Goal: Obtain resource: Obtain resource

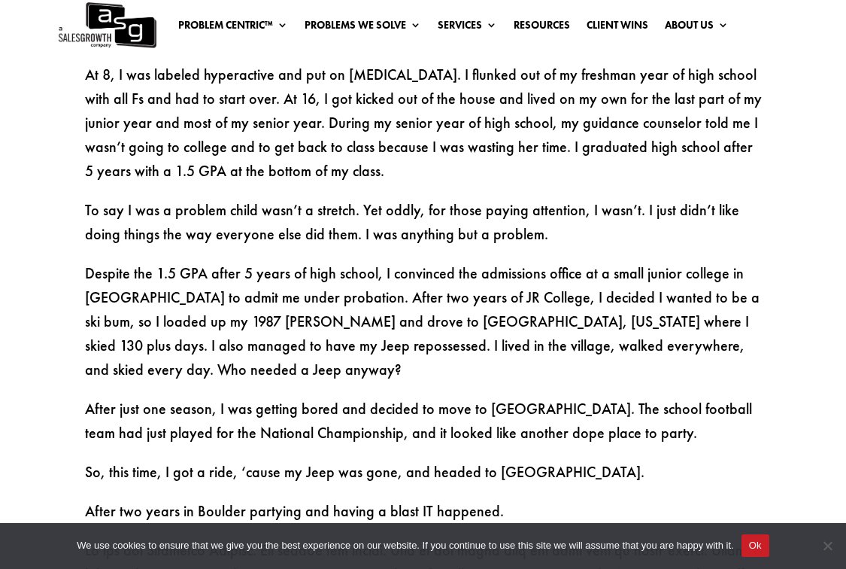
scroll to position [791, 0]
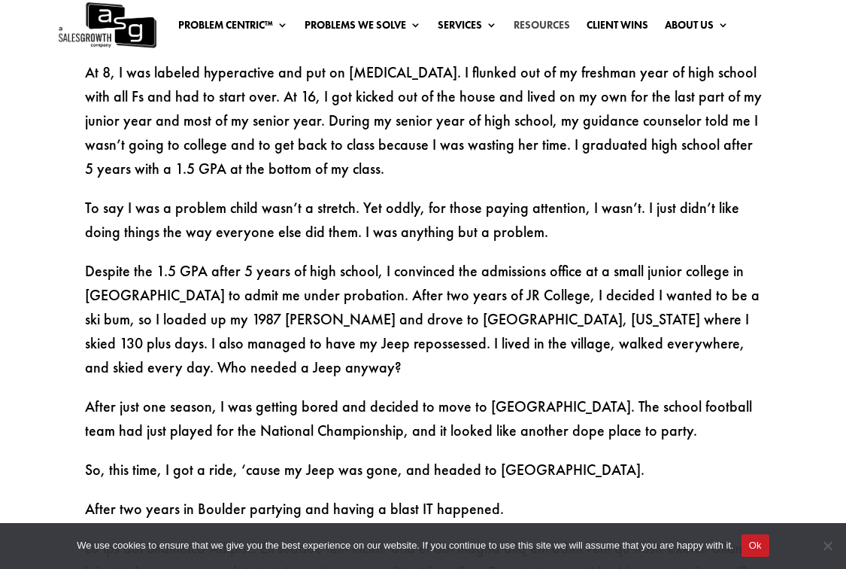
click at [546, 20] on link "Resources" at bounding box center [542, 28] width 56 height 17
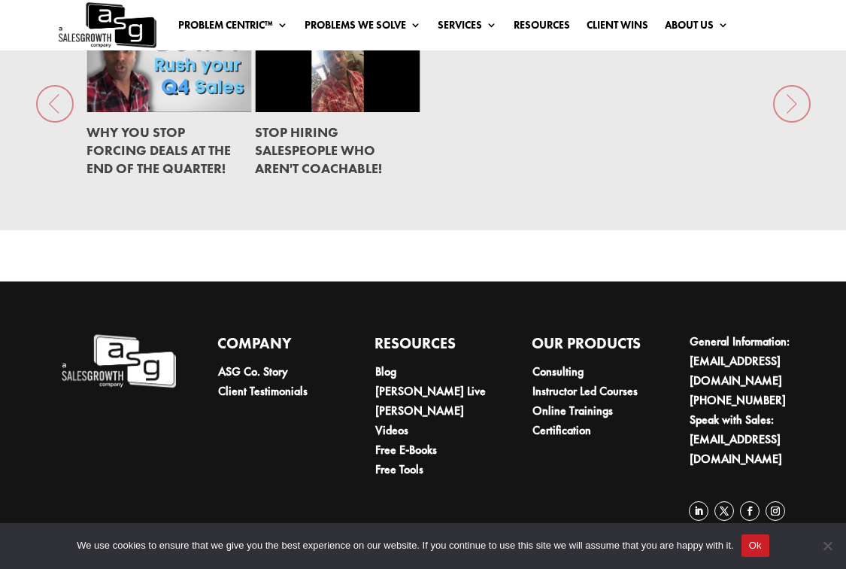
scroll to position [1959, 0]
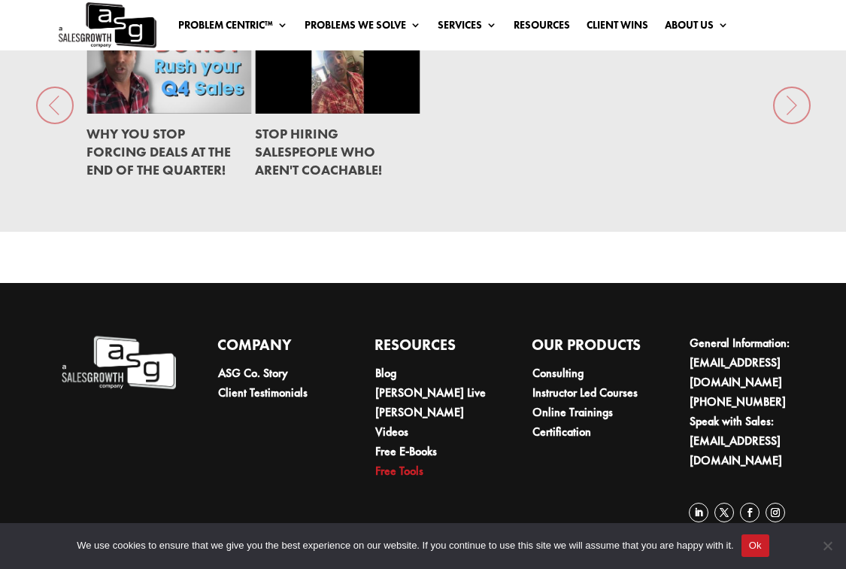
click at [415, 463] on link "Free Tools" at bounding box center [399, 471] width 48 height 16
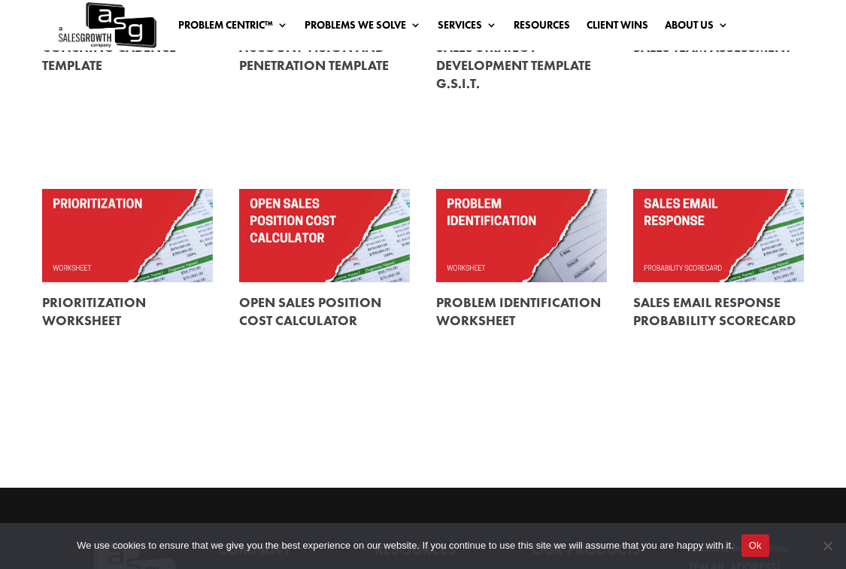
scroll to position [542, 0]
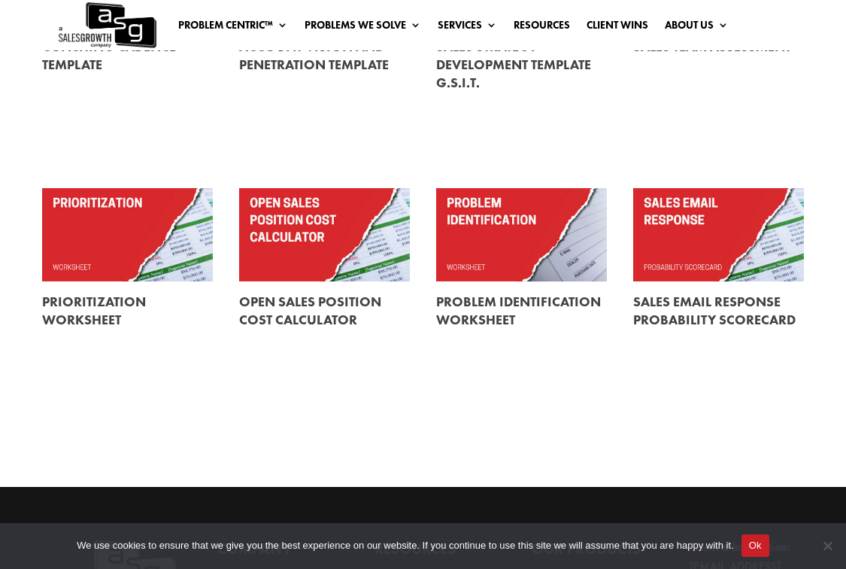
click at [518, 294] on link at bounding box center [521, 310] width 171 height 59
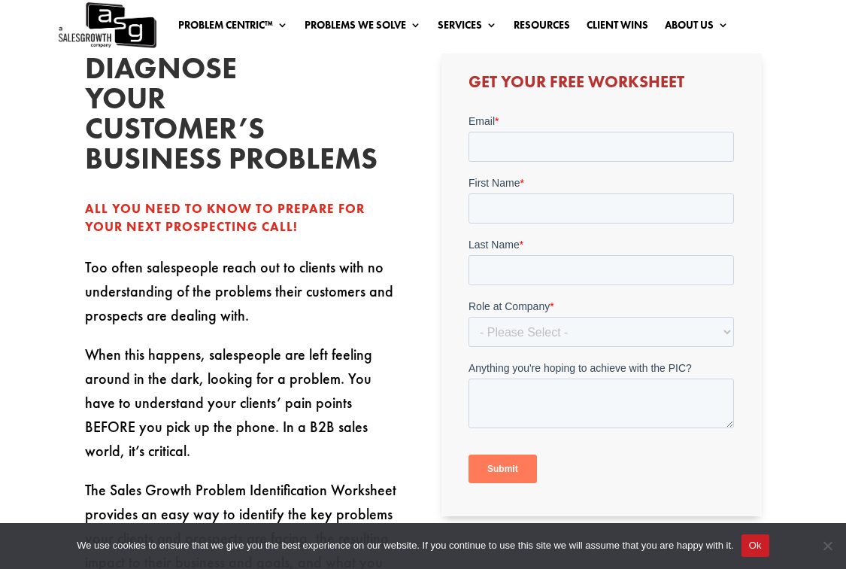
scroll to position [286, 0]
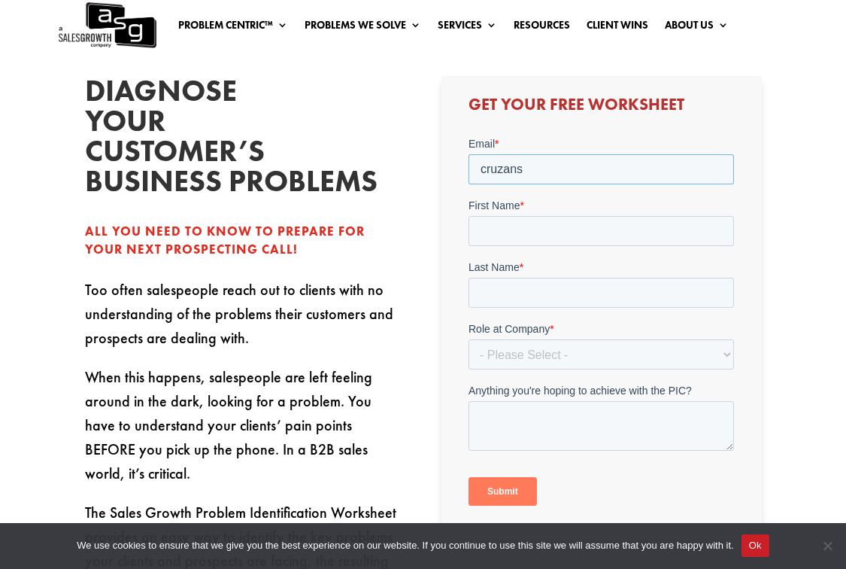
type input "cruzansk"
type input "cruzansky@gmail.com"
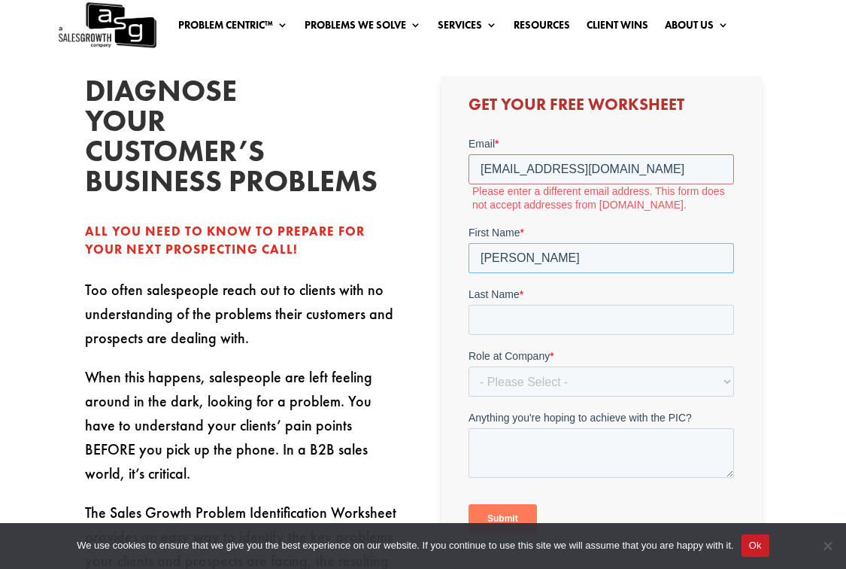
type input "Erika"
click at [606, 185] on label "Please enter a different email address. This form does not accept addresses fro…" at bounding box center [603, 197] width 262 height 27
click at [606, 173] on input "cruzansky@gmail.com" at bounding box center [602, 169] width 266 height 30
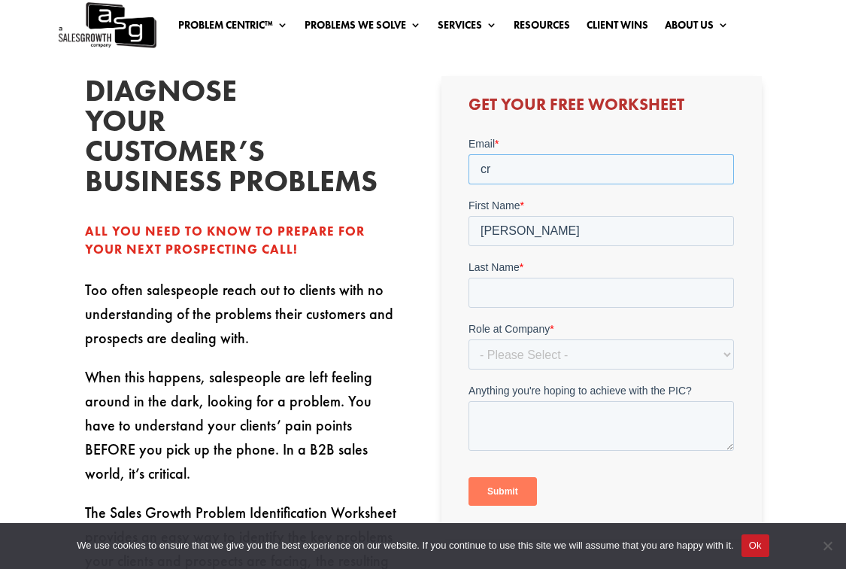
type input "c"
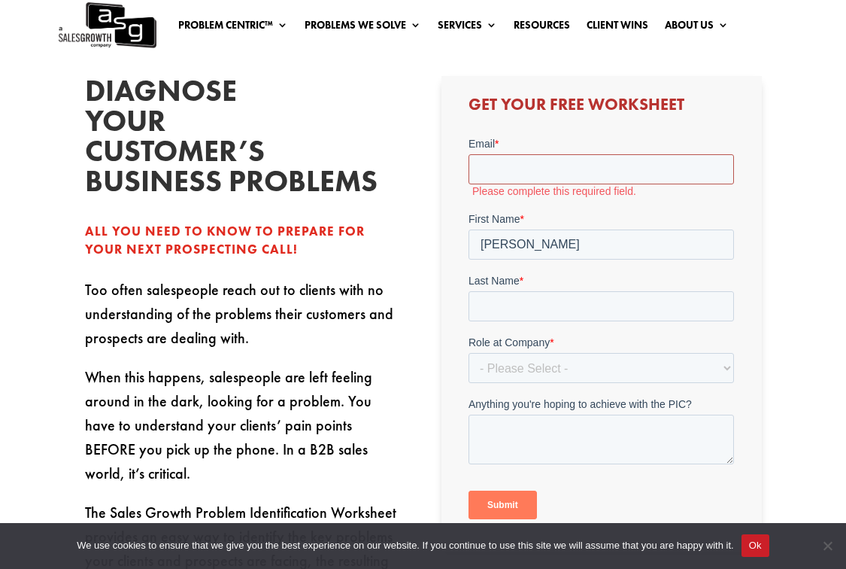
click at [722, 166] on input "Email *" at bounding box center [602, 169] width 266 height 30
click at [716, 166] on input "Email *" at bounding box center [602, 169] width 266 height 30
click at [675, 114] on h3 "Get Your Free Worksheet" at bounding box center [602, 108] width 266 height 24
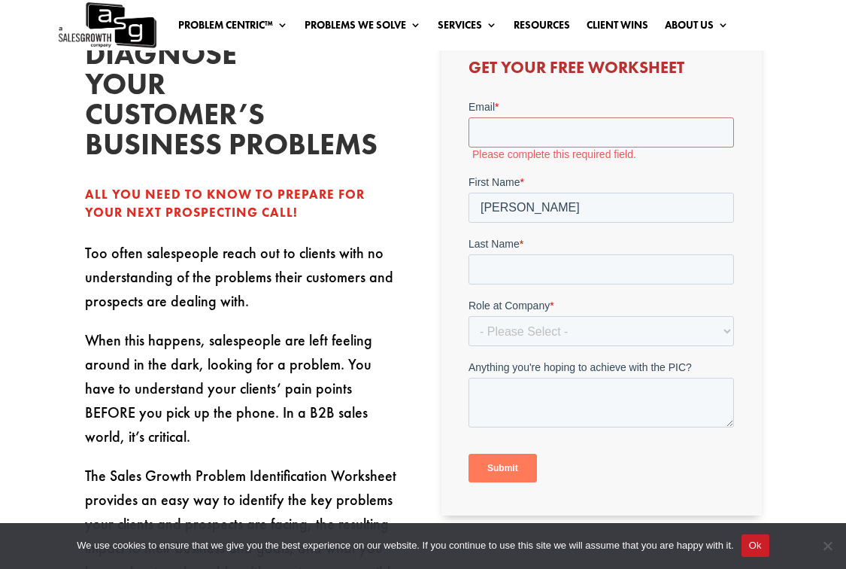
scroll to position [330, 0]
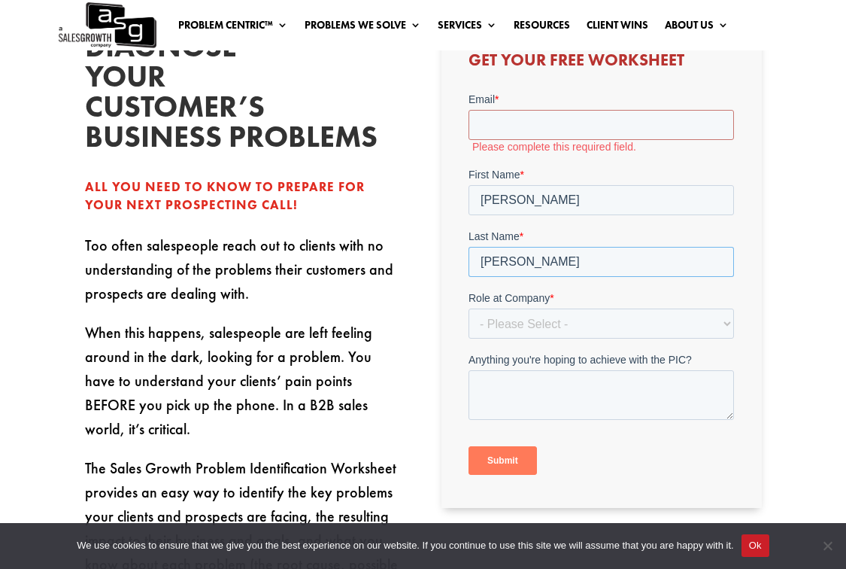
type input "gomez"
click at [357, 287] on p "Too often salespeople reach out to clients with no understanding of the problem…" at bounding box center [245, 276] width 320 height 87
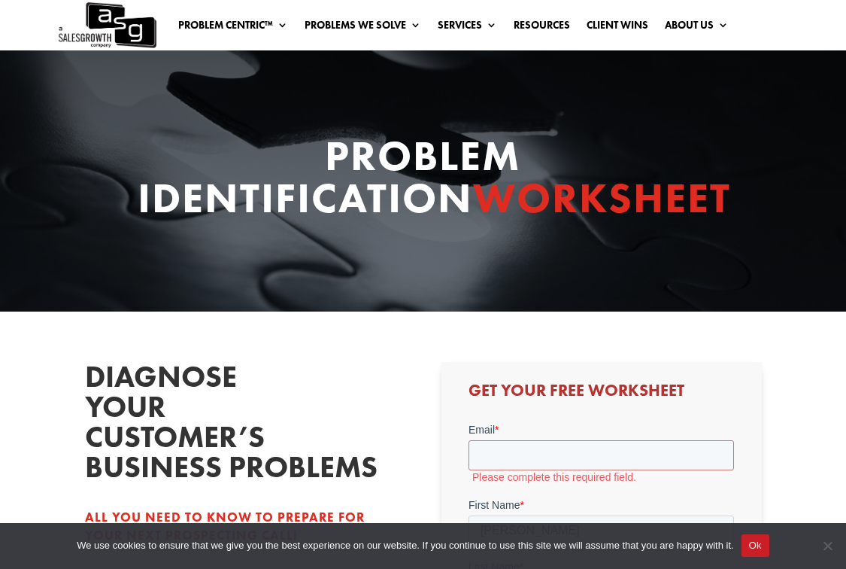
scroll to position [0, 0]
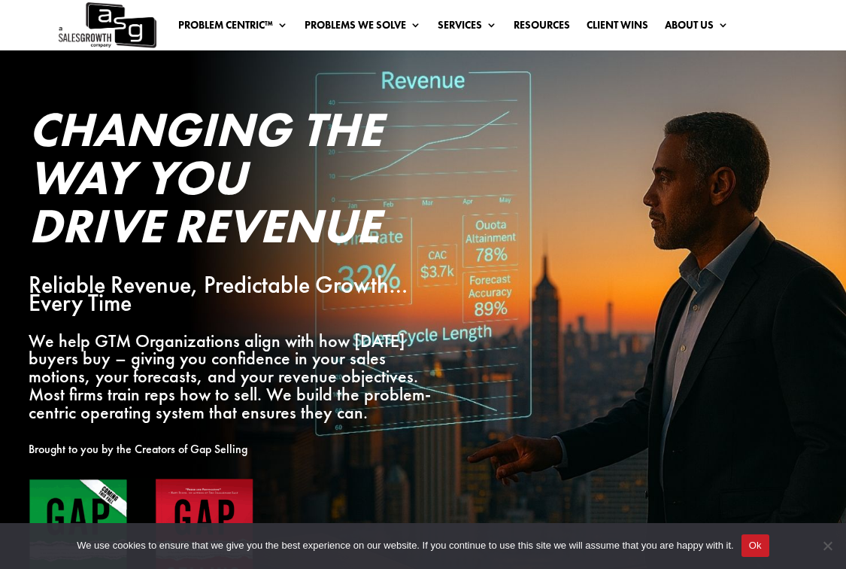
scroll to position [1, 0]
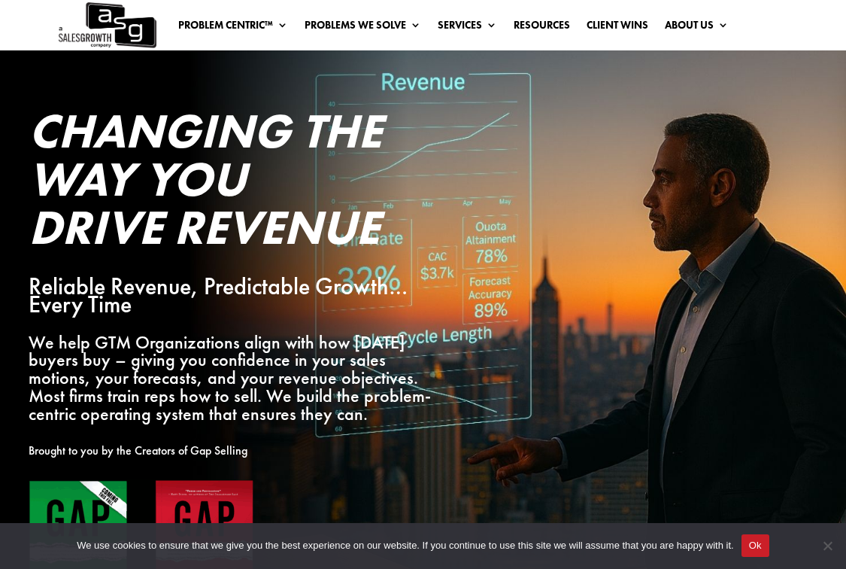
click at [534, 22] on link "Resources" at bounding box center [542, 27] width 56 height 17
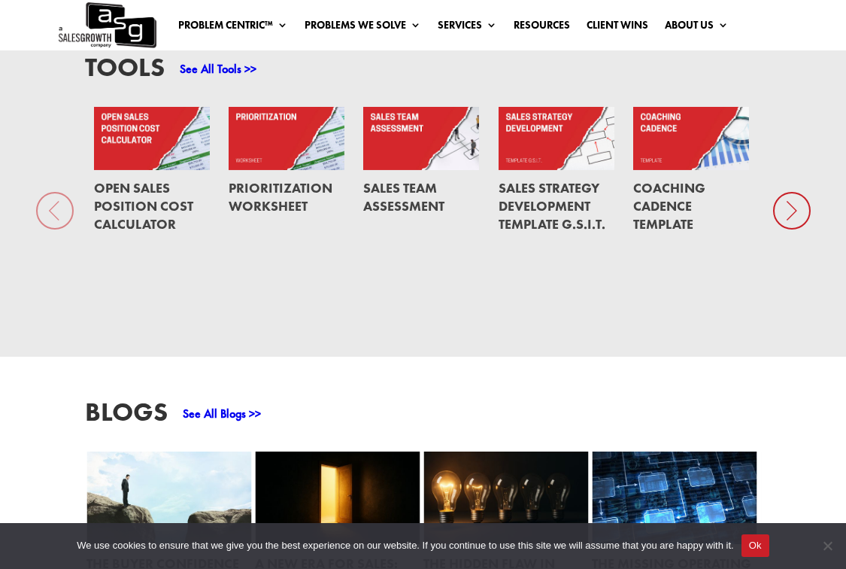
scroll to position [996, 0]
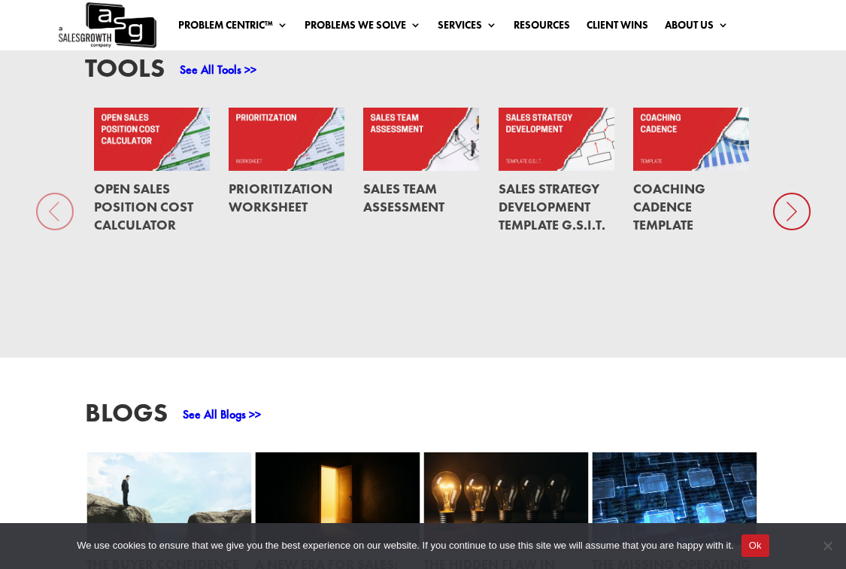
click at [792, 217] on icon at bounding box center [792, 212] width 38 height 38
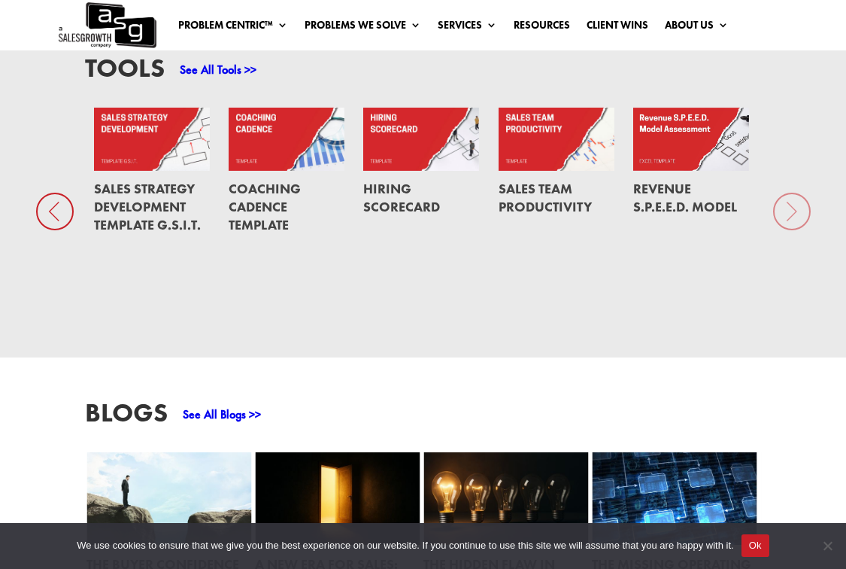
click at [792, 217] on div "Tools See All Tools >> Open Sales Position Cost Calculator Prioritization Works…" at bounding box center [423, 185] width 846 height 345
click at [39, 212] on icon at bounding box center [55, 212] width 38 height 38
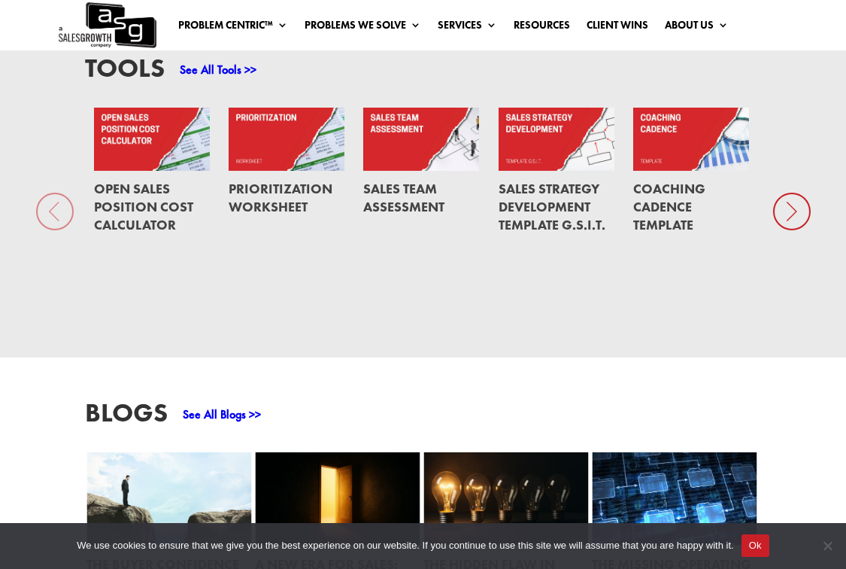
scroll to position [915, 0]
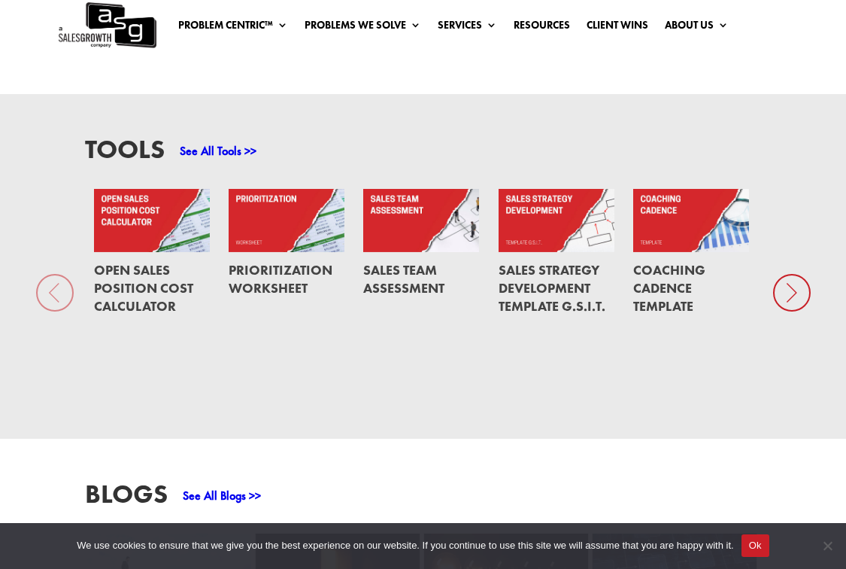
click at [795, 305] on icon at bounding box center [792, 293] width 38 height 38
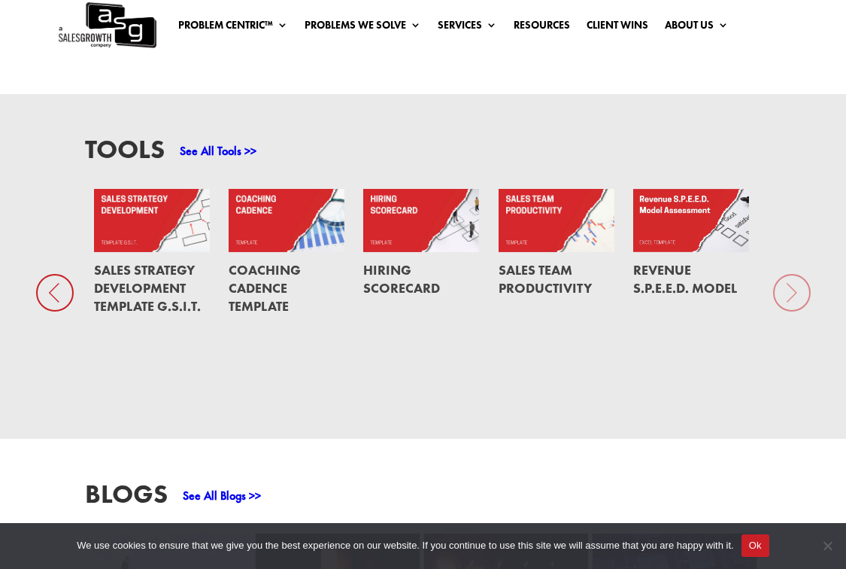
click at [795, 304] on div "Tools See All Tools >> Open Sales Position Cost Calculator Prioritization Works…" at bounding box center [423, 266] width 846 height 345
click at [53, 291] on icon at bounding box center [55, 293] width 38 height 38
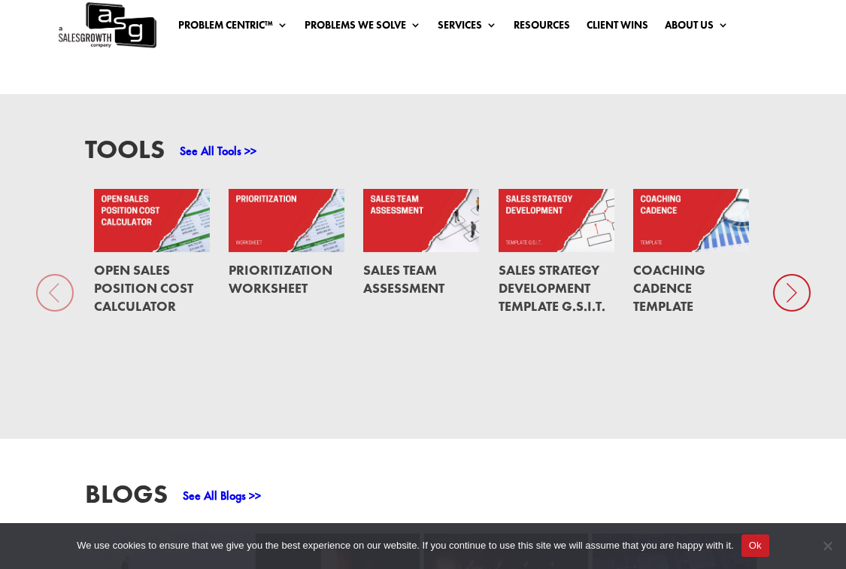
click at [53, 291] on div "Tools See All Tools >> Open Sales Position Cost Calculator Prioritization Works…" at bounding box center [423, 266] width 846 height 345
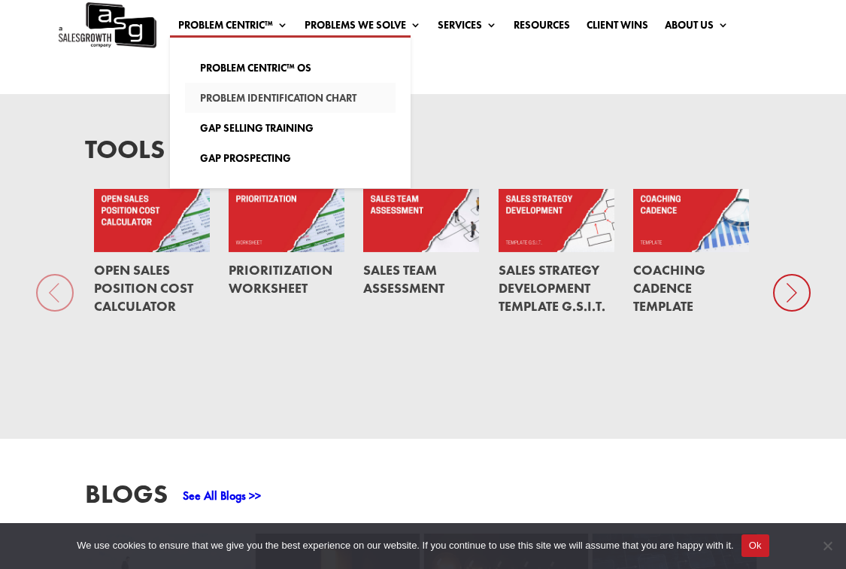
click at [239, 96] on link "Problem Identification Chart" at bounding box center [290, 98] width 211 height 30
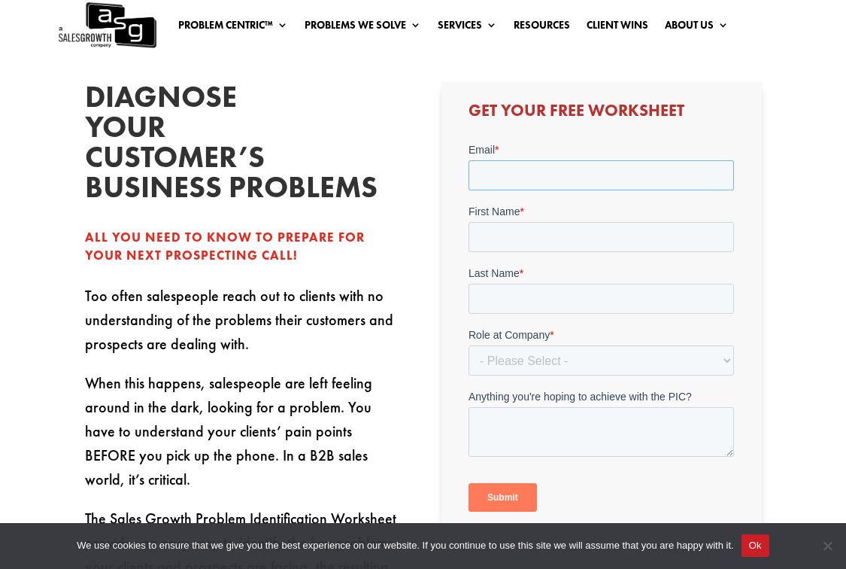
scroll to position [281, 0]
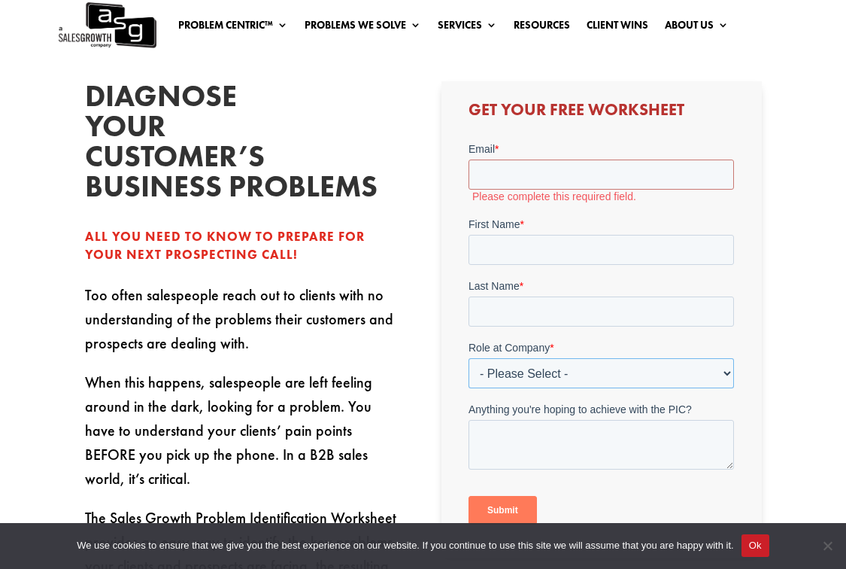
select select "Other"
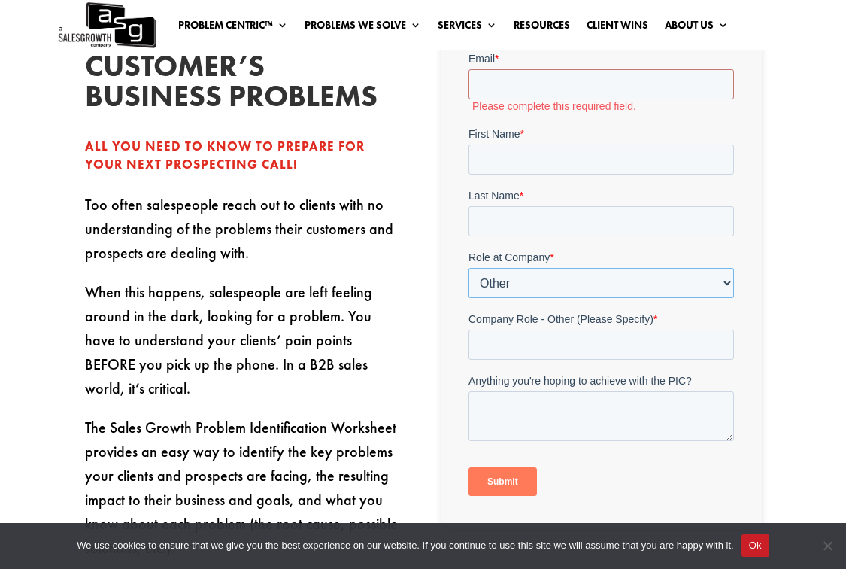
scroll to position [380, 0]
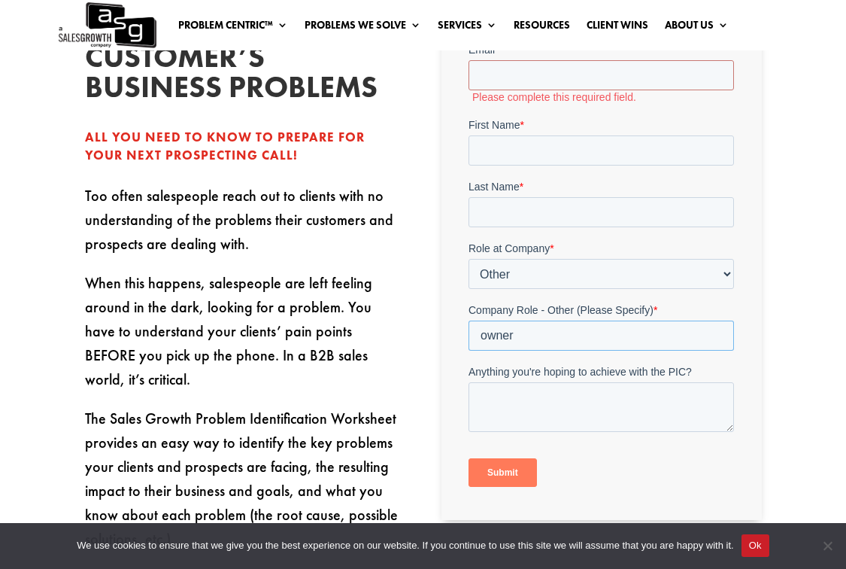
type input "owner"
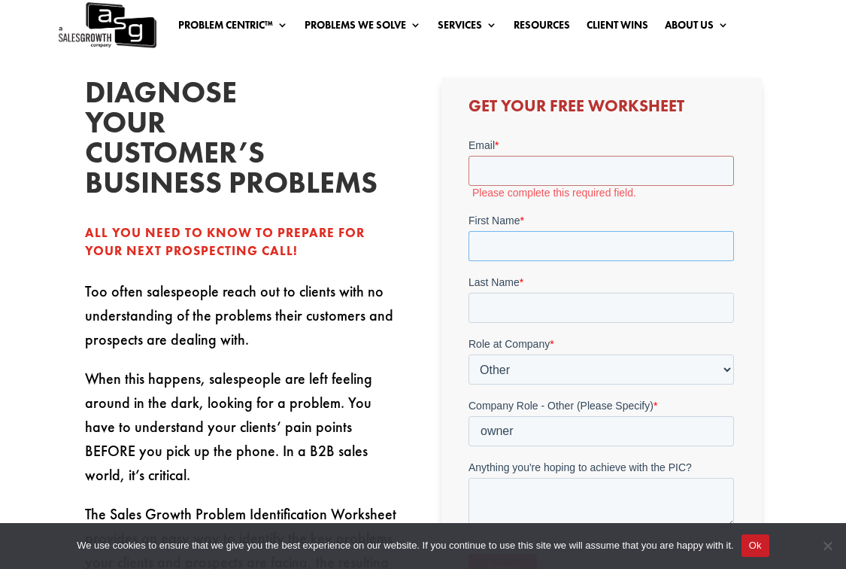
scroll to position [283, 0]
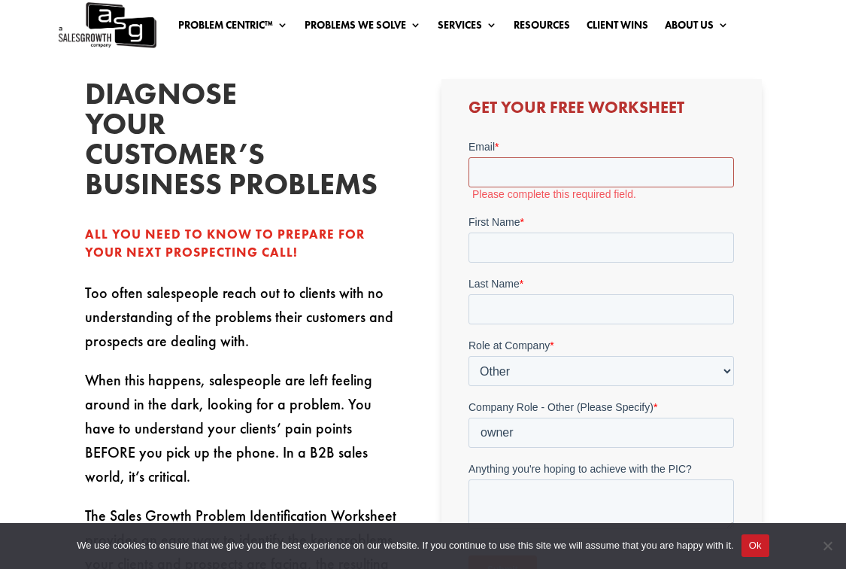
click at [516, 182] on input "Email *" at bounding box center [602, 172] width 266 height 30
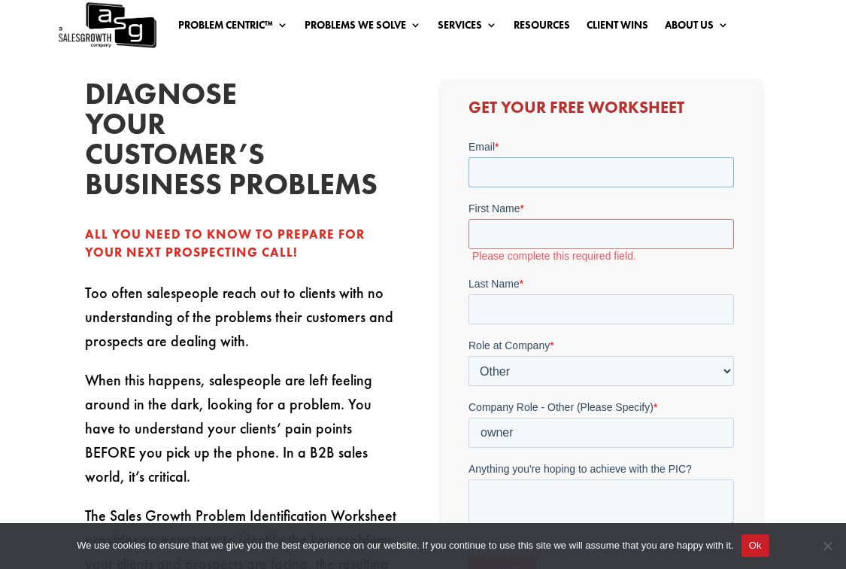
type input "c"
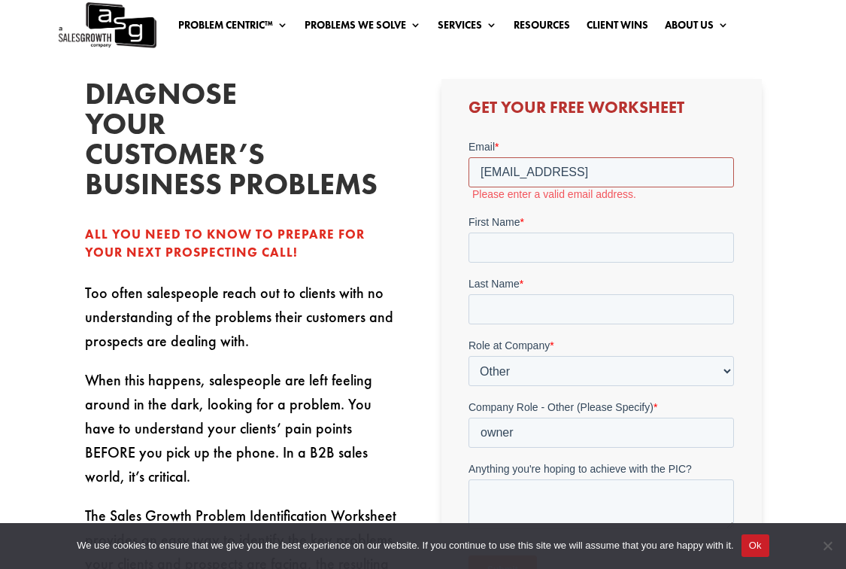
click at [630, 174] on input "erikagomezrn@gmail.coom" at bounding box center [602, 172] width 266 height 30
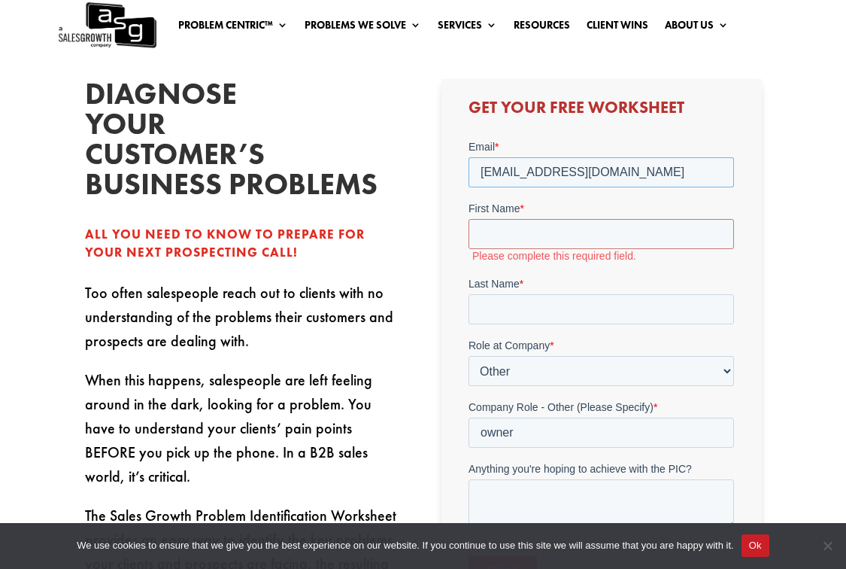
type input "erikagomezrn@gmail.com"
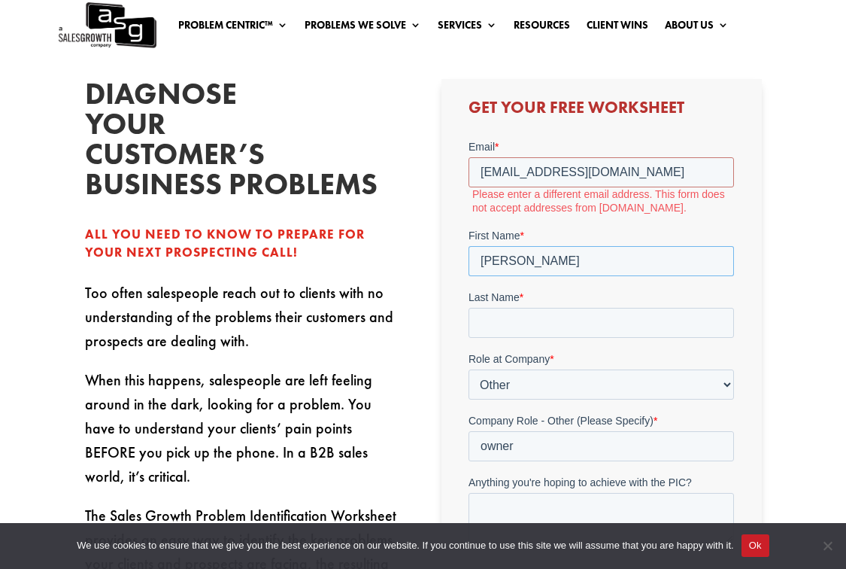
type input "Erika"
type input "Gomez"
click at [628, 177] on input "erikagomezrn@gmail.com" at bounding box center [602, 172] width 266 height 30
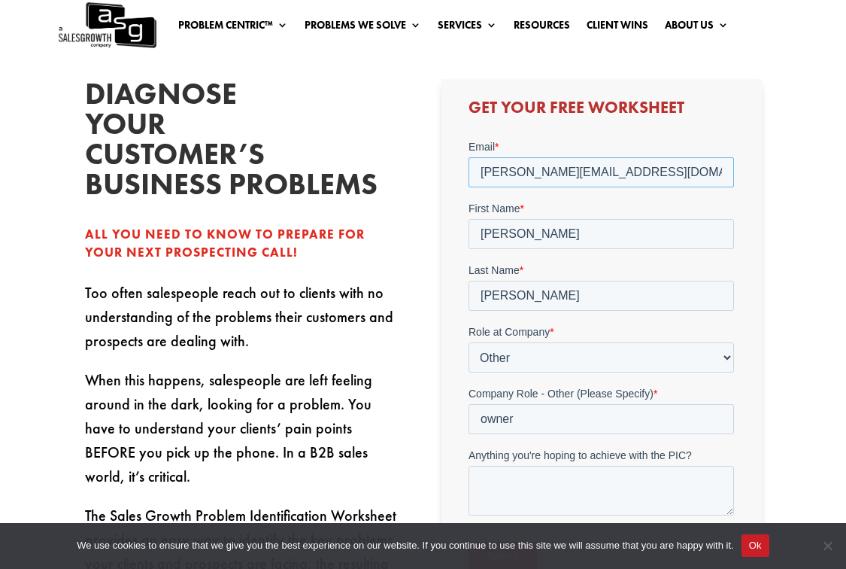
type input "erika@innerrisecoaching.com"
click at [698, 135] on div "Get Your Free Worksheet" at bounding box center [602, 341] width 320 height 524
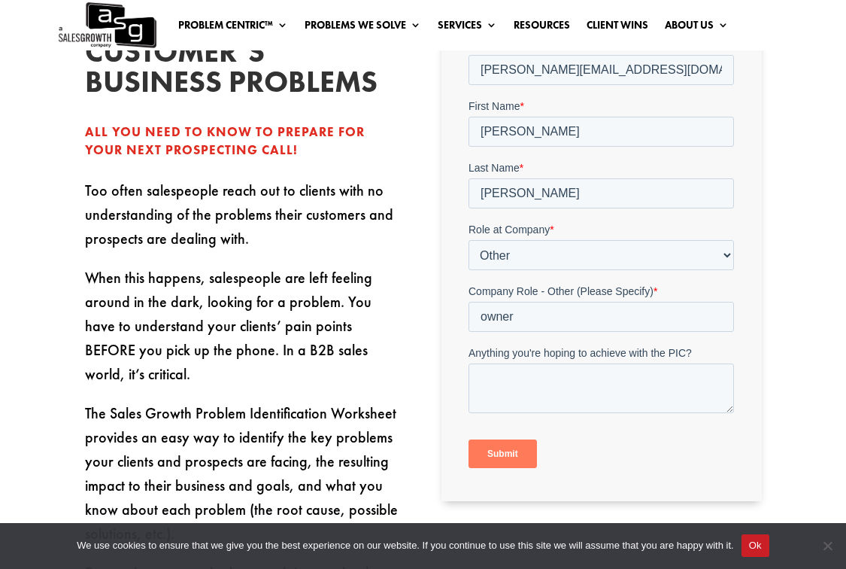
scroll to position [385, 0]
click at [508, 458] on input "Submit" at bounding box center [503, 453] width 68 height 29
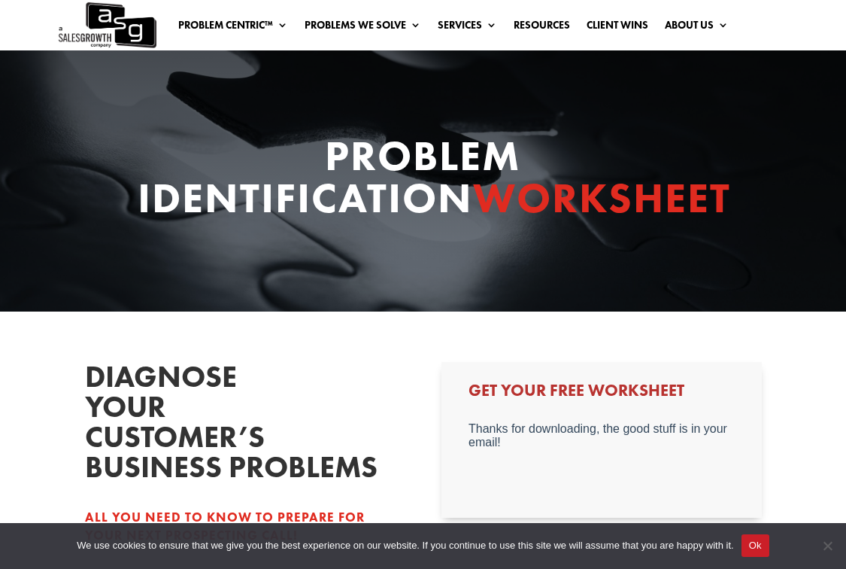
scroll to position [0, 0]
click at [531, 31] on link "Resources" at bounding box center [542, 28] width 56 height 17
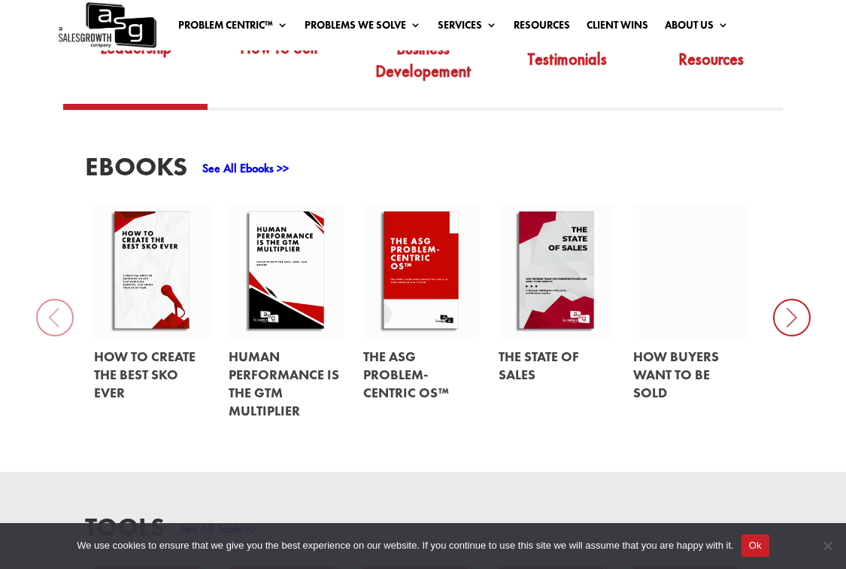
scroll to position [542, 0]
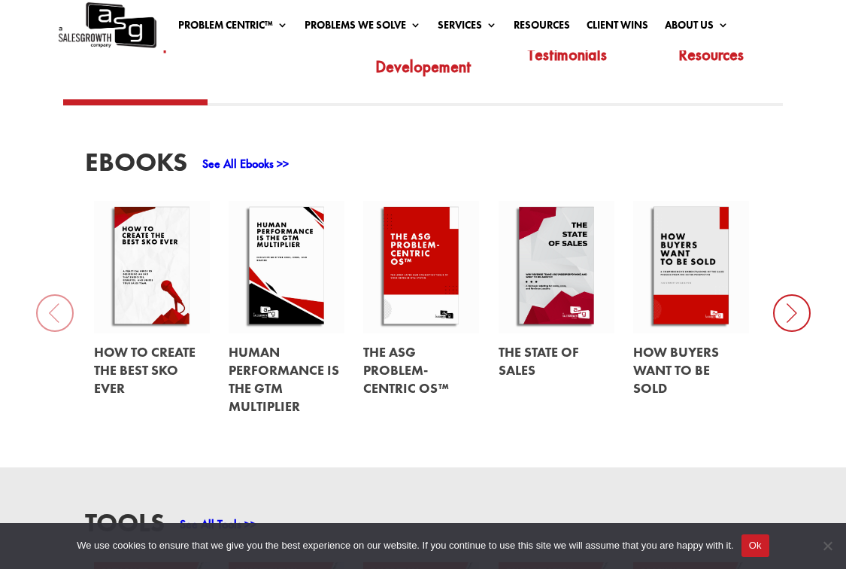
click at [792, 313] on icon at bounding box center [792, 313] width 38 height 38
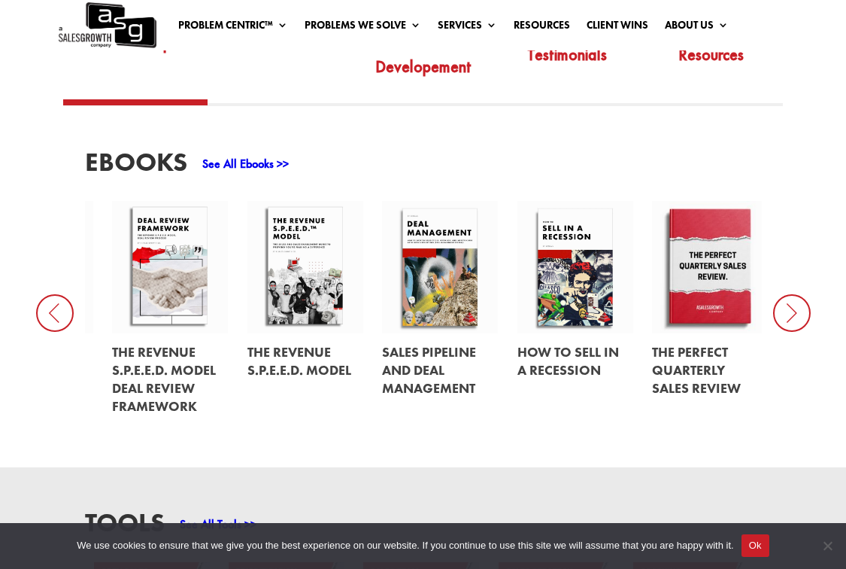
click at [579, 271] on link at bounding box center [576, 267] width 116 height 132
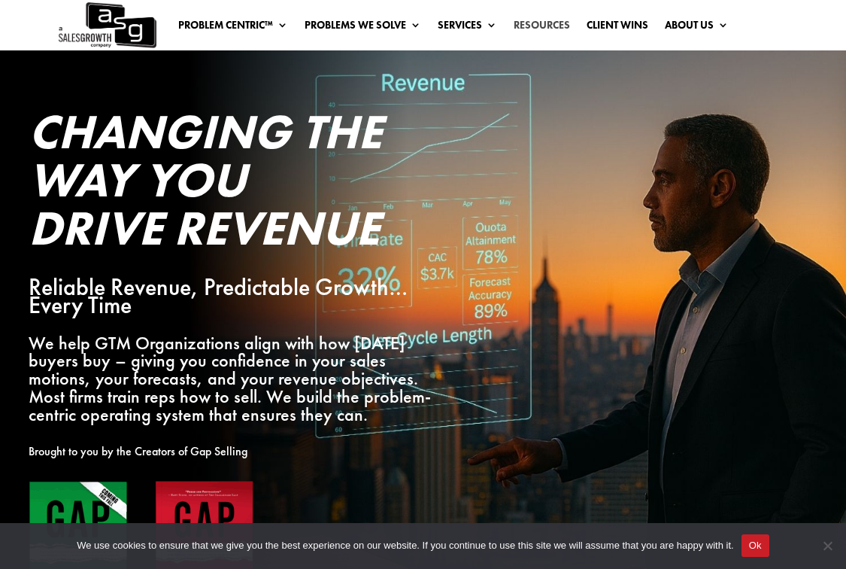
click at [520, 22] on link "Resources" at bounding box center [542, 28] width 56 height 17
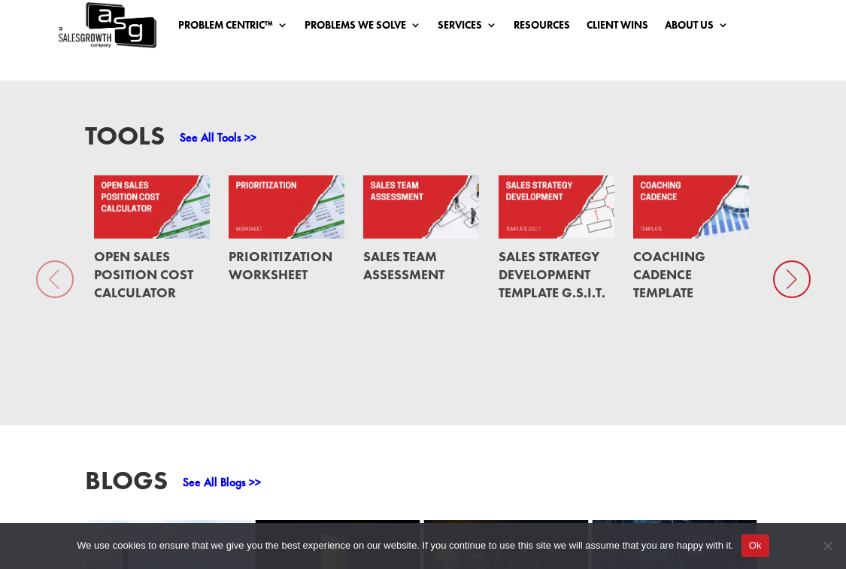
scroll to position [979, 0]
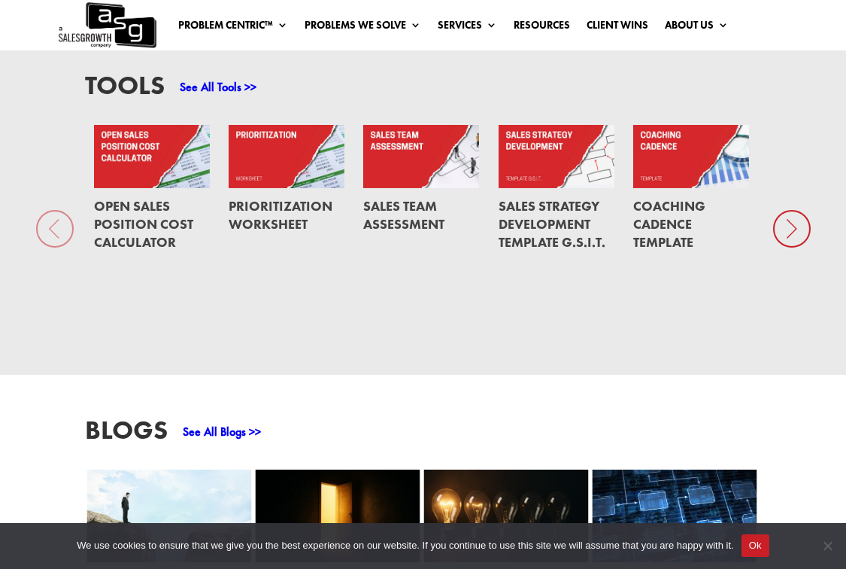
click at [224, 82] on div "See All Tools >>" at bounding box center [211, 84] width 92 height 24
click at [226, 95] on link "See All Tools >>" at bounding box center [218, 87] width 77 height 16
click at [285, 215] on link "Prioritization Worksheet" at bounding box center [281, 214] width 104 height 35
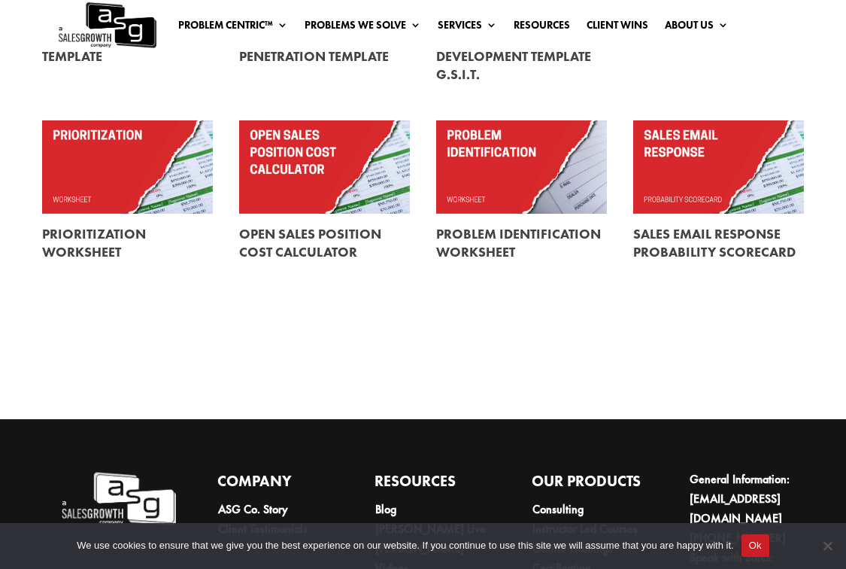
scroll to position [554, 0]
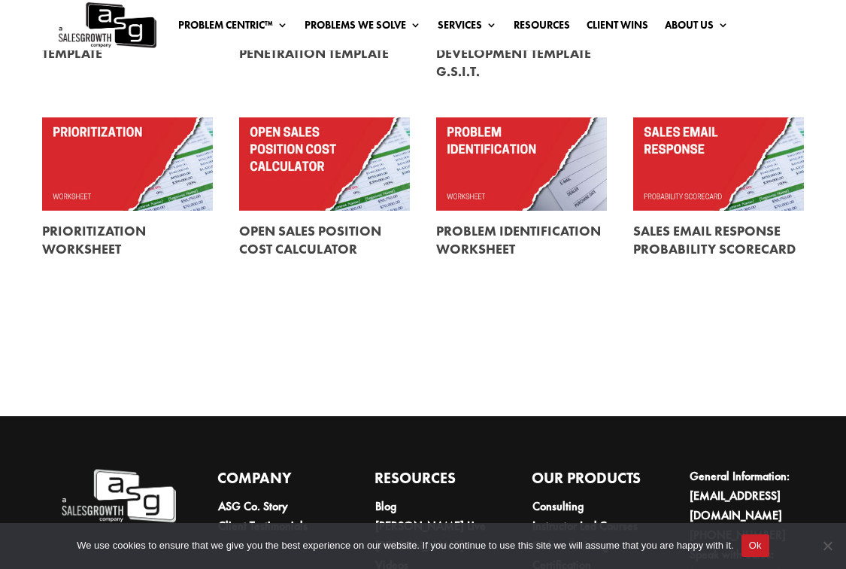
click at [123, 224] on link at bounding box center [127, 240] width 171 height 59
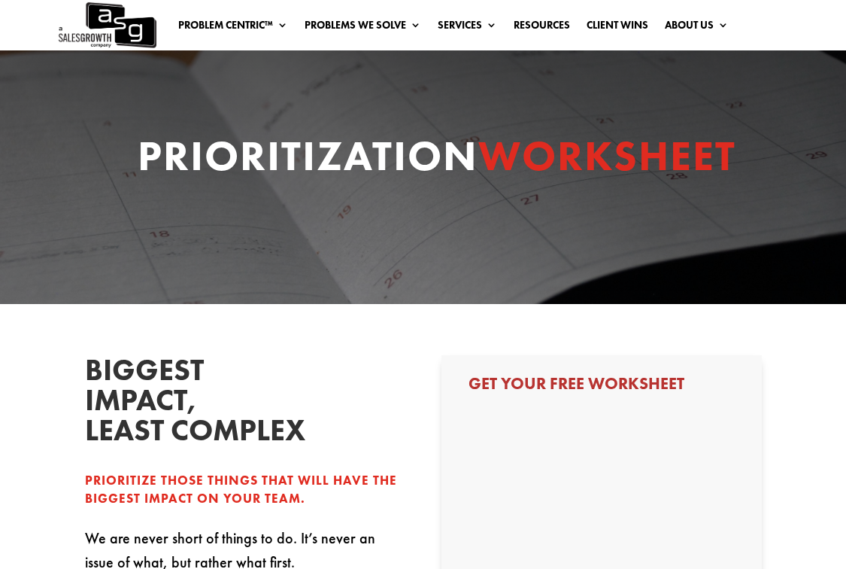
select select "Other"
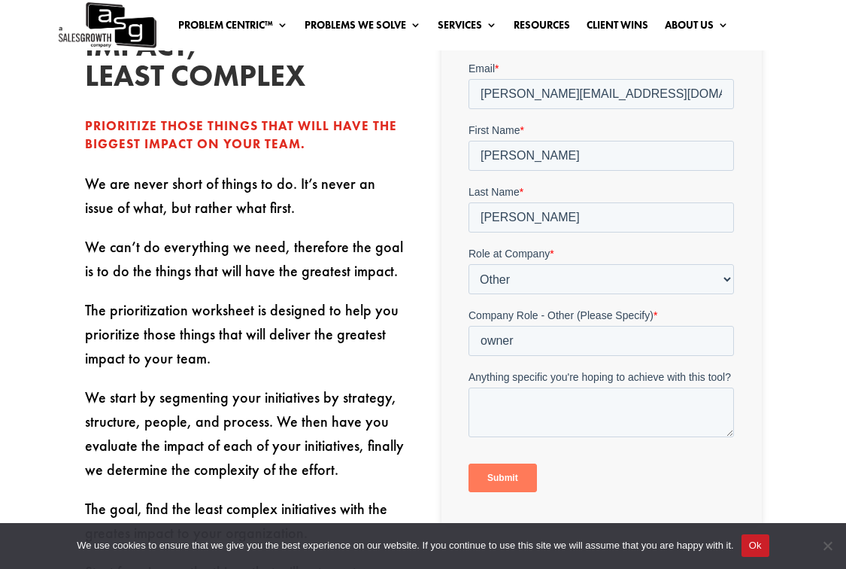
scroll to position [357, 0]
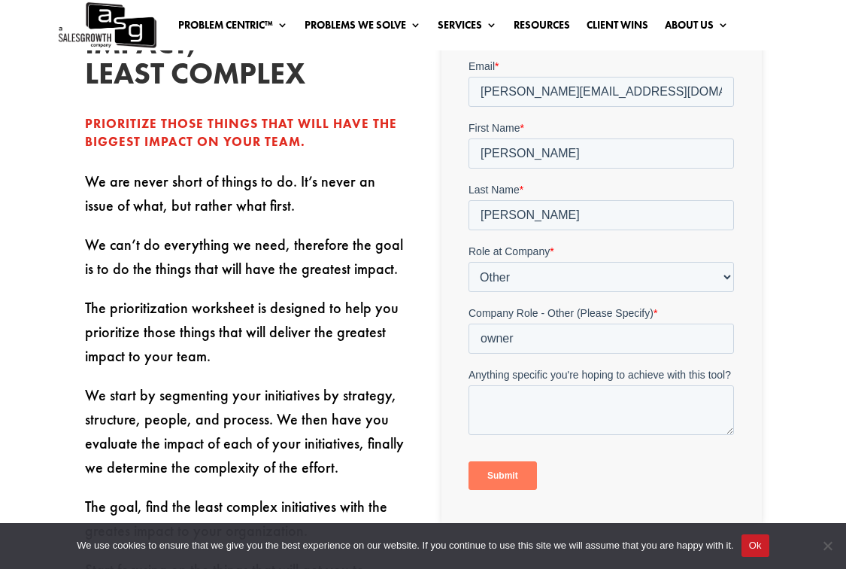
click at [509, 473] on input "Submit" at bounding box center [503, 474] width 68 height 29
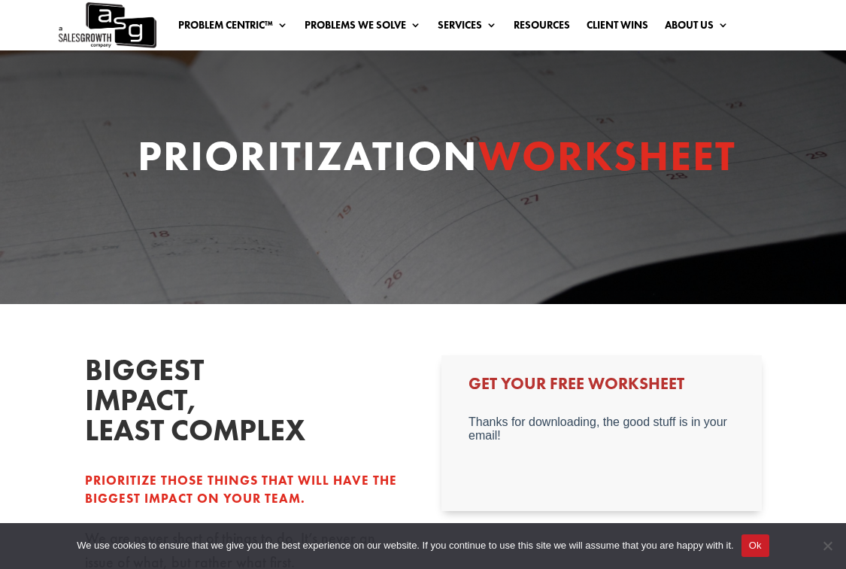
scroll to position [0, 0]
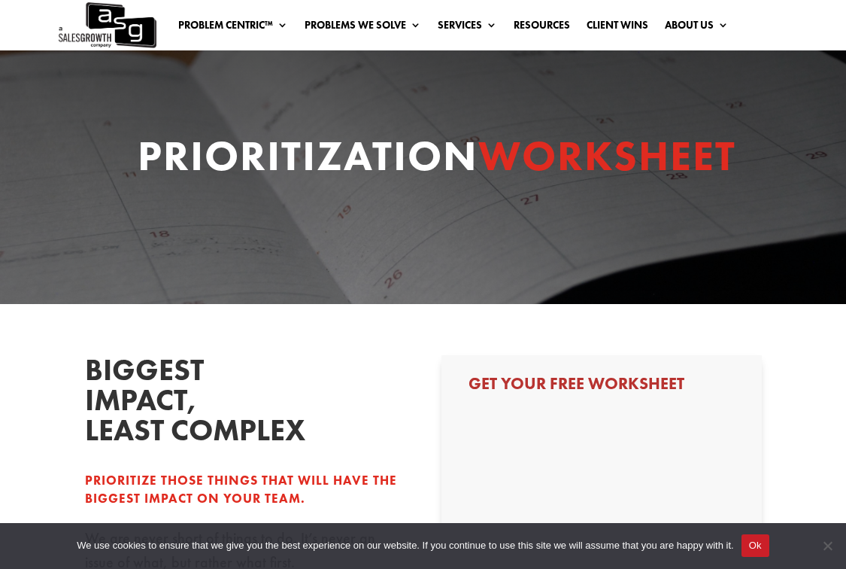
select select "Other"
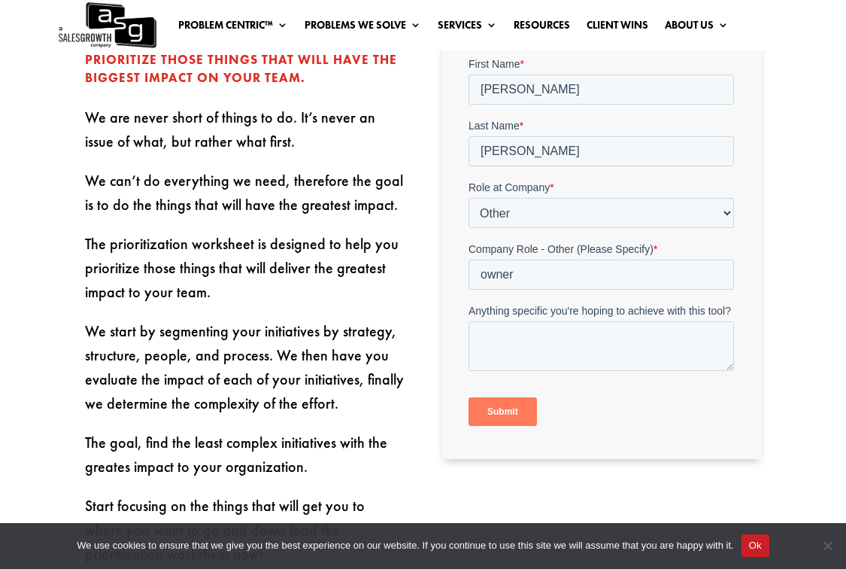
scroll to position [420, 0]
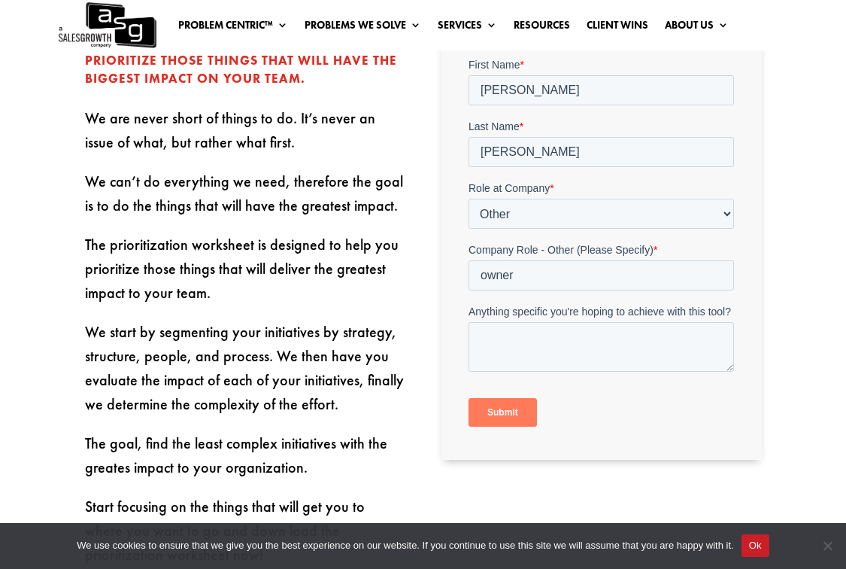
click at [510, 412] on input "Submit" at bounding box center [503, 412] width 68 height 29
